Goal: Communication & Community: Answer question/provide support

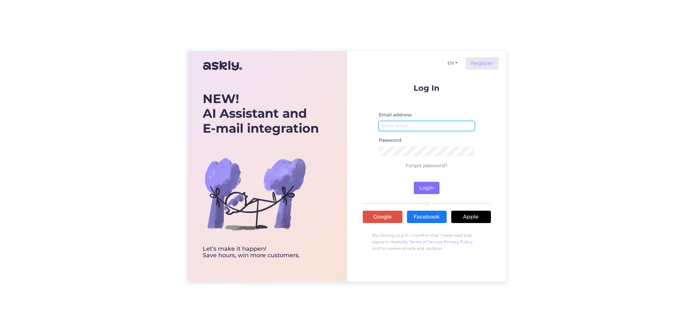
type input "[EMAIL_ADDRESS][DOMAIN_NAME]"
click at [425, 182] on button "Login" at bounding box center [427, 188] width 26 height 12
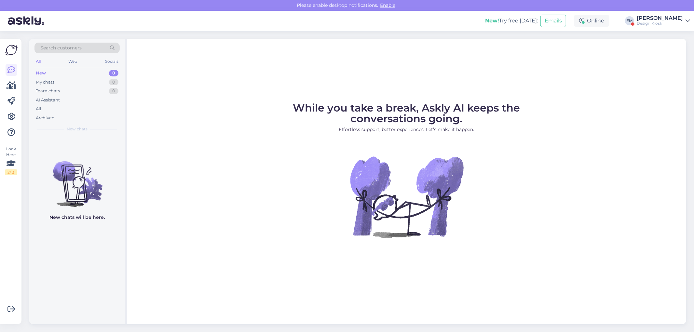
click at [665, 23] on div "Design Kiosk" at bounding box center [660, 23] width 46 height 5
click at [672, 48] on button "Open" at bounding box center [675, 50] width 18 height 10
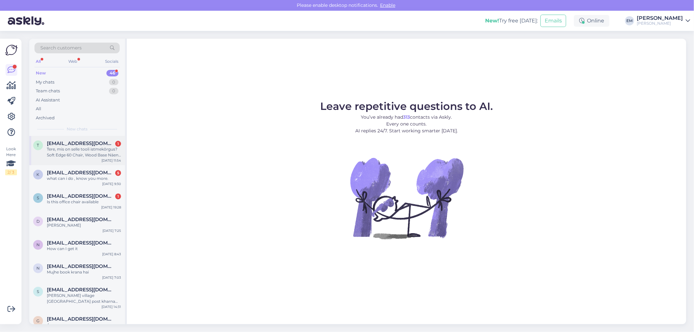
click at [73, 150] on div "Tere, mis on selle tooli istmekõrgus? Soft Edge 60 Chair, Wood Base Näen pildil…" at bounding box center [84, 152] width 74 height 12
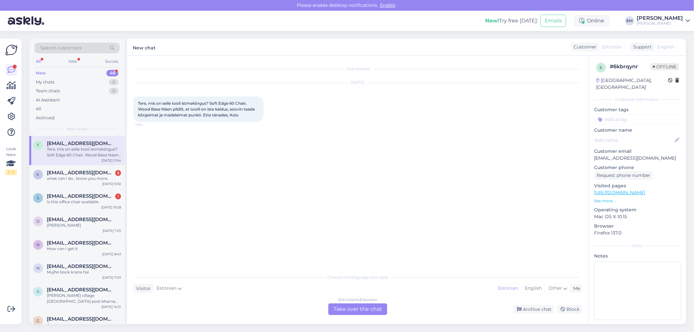
click at [359, 304] on div "Estonian to Estonian Take over the chat" at bounding box center [357, 309] width 59 height 12
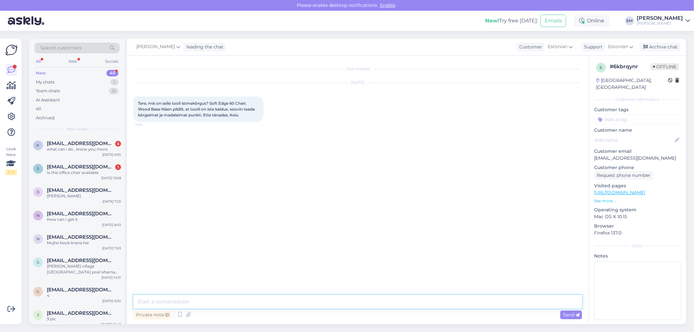
click at [194, 295] on textarea at bounding box center [357, 302] width 449 height 14
type textarea "[PERSON_NAME]! Täname kirjutamast! Saadame teile pildid koos mõõtudega meilile …"
click at [569, 313] on span "Send" at bounding box center [571, 315] width 17 height 6
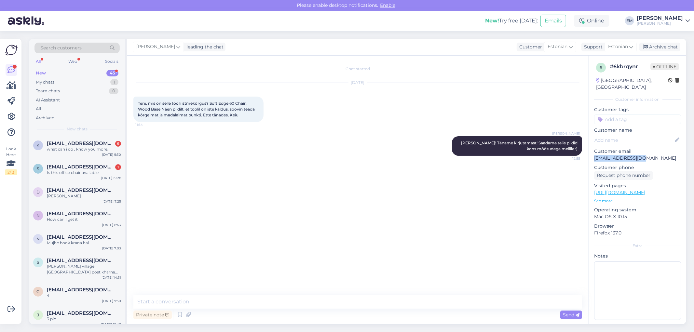
drag, startPoint x: 651, startPoint y: 150, endPoint x: 647, endPoint y: 154, distance: 5.1
click at [647, 154] on div "Customer email [EMAIL_ADDRESS][DOMAIN_NAME]" at bounding box center [637, 155] width 87 height 14
copy div "[EMAIL_ADDRESS][DOMAIN_NAME]"
click at [70, 174] on div "Is this office chair available" at bounding box center [84, 173] width 74 height 6
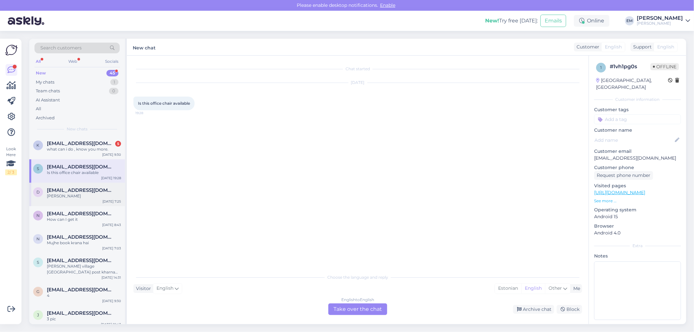
click at [66, 191] on span "[EMAIL_ADDRESS][DOMAIN_NAME]" at bounding box center [81, 190] width 68 height 6
click at [75, 150] on div "what can i do , know you more." at bounding box center [84, 149] width 74 height 6
